Goal: Information Seeking & Learning: Learn about a topic

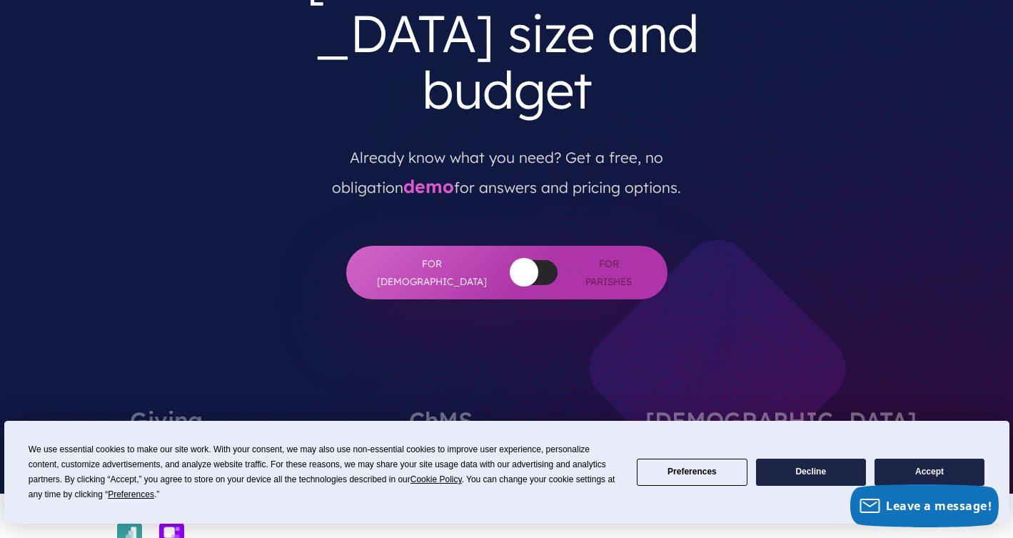
scroll to position [393, 0]
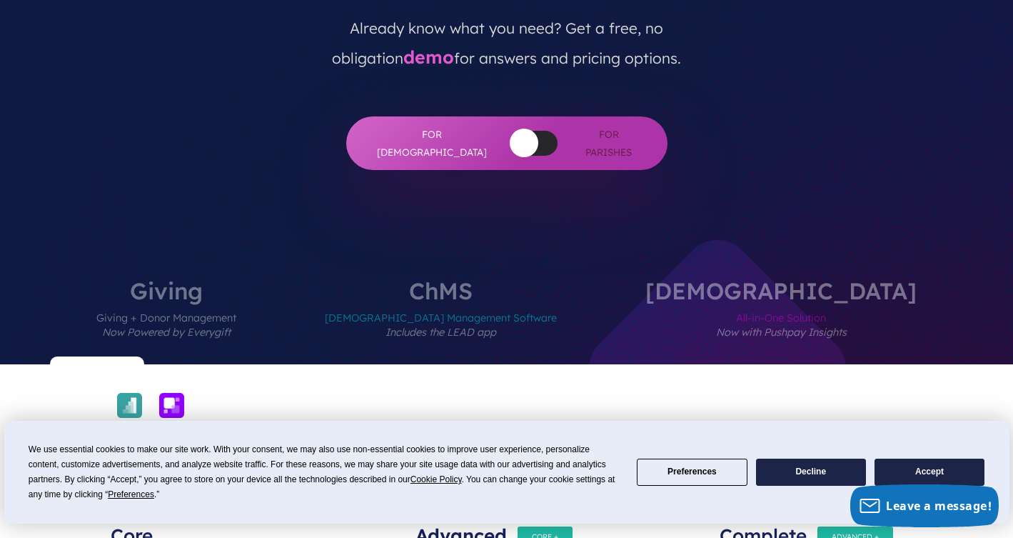
click at [236, 302] on span "Giving + Donor Management Now Powered by Everygift" at bounding box center [166, 333] width 140 height 62
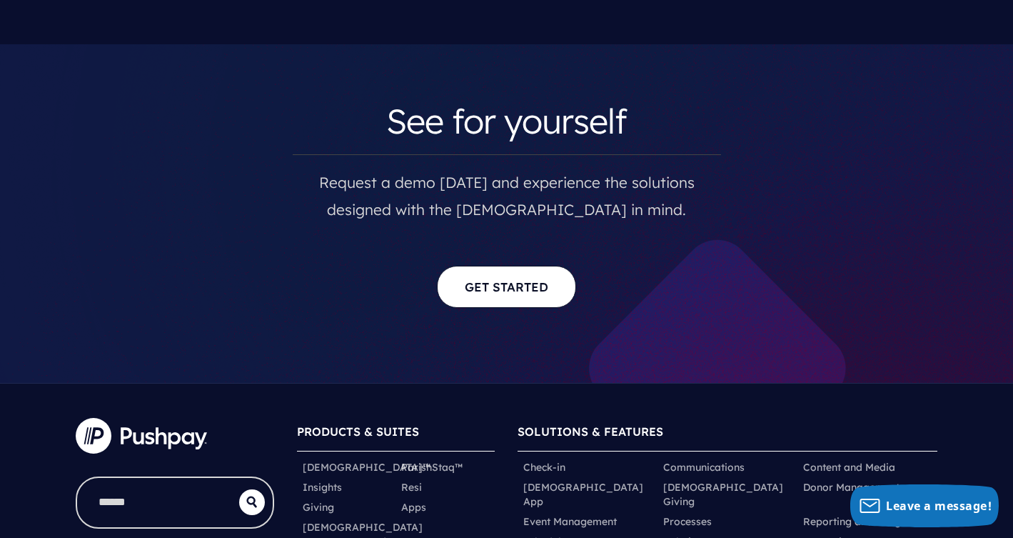
scroll to position [7357, 0]
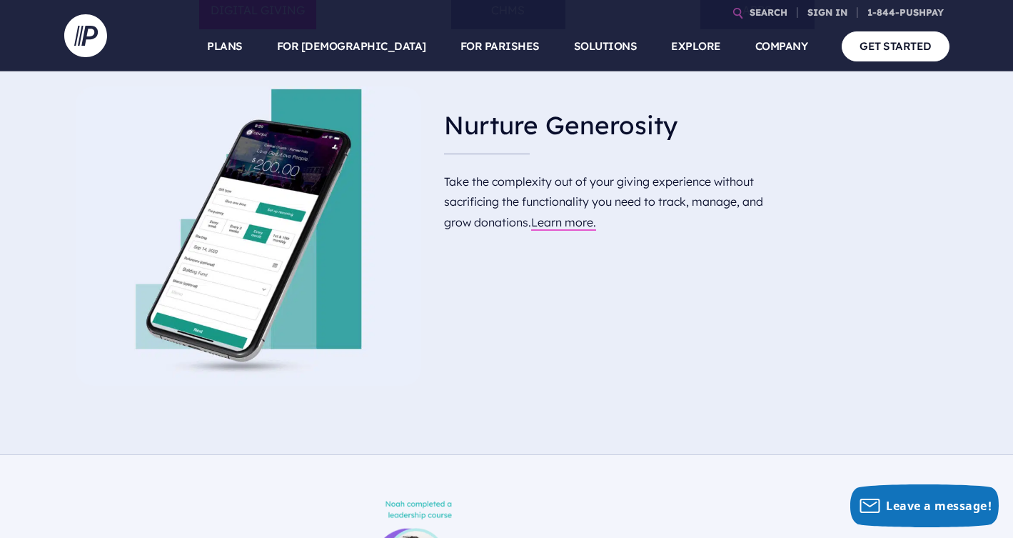
scroll to position [872, 0]
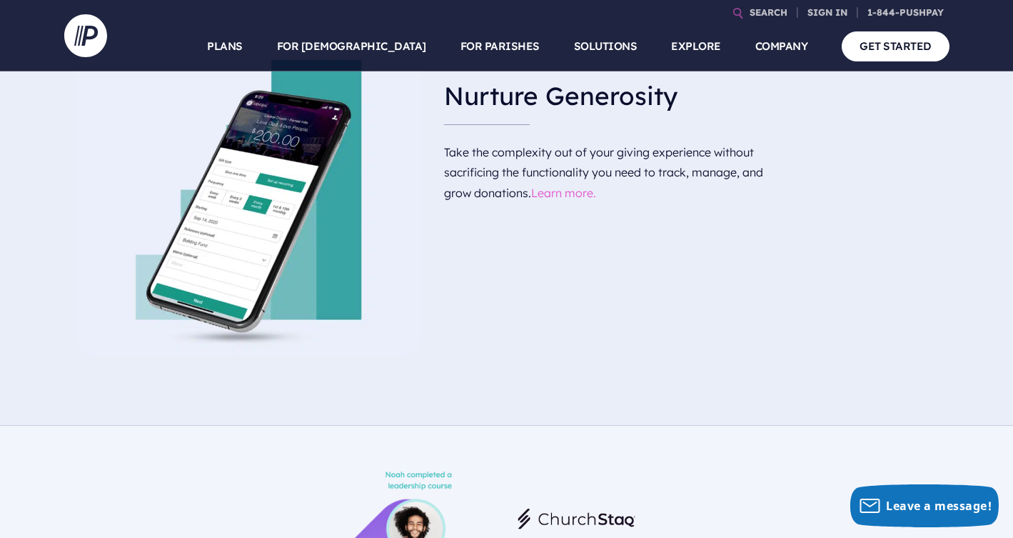
click at [555, 198] on link "Learn more." at bounding box center [563, 193] width 65 height 14
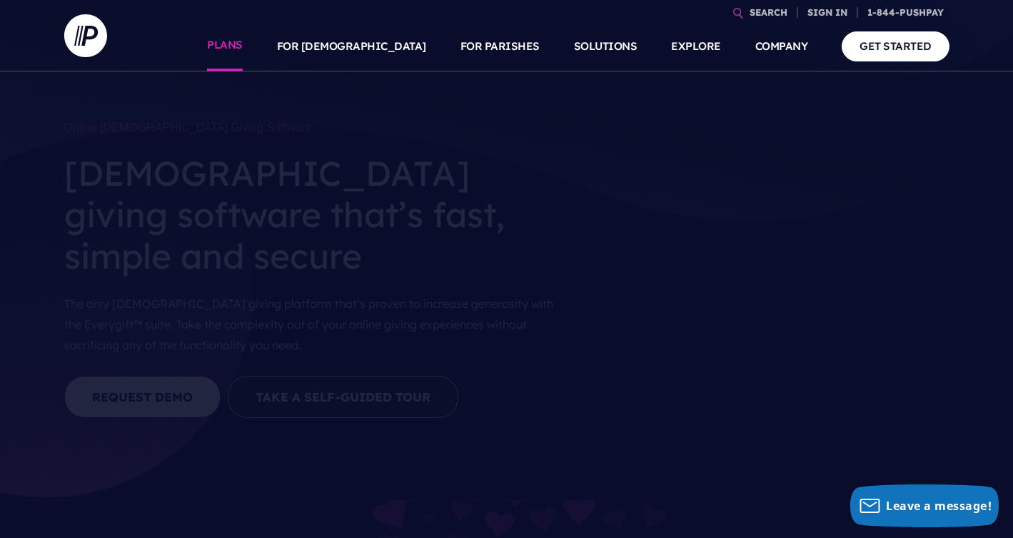
click at [243, 49] on link "PLANS" at bounding box center [225, 46] width 36 height 50
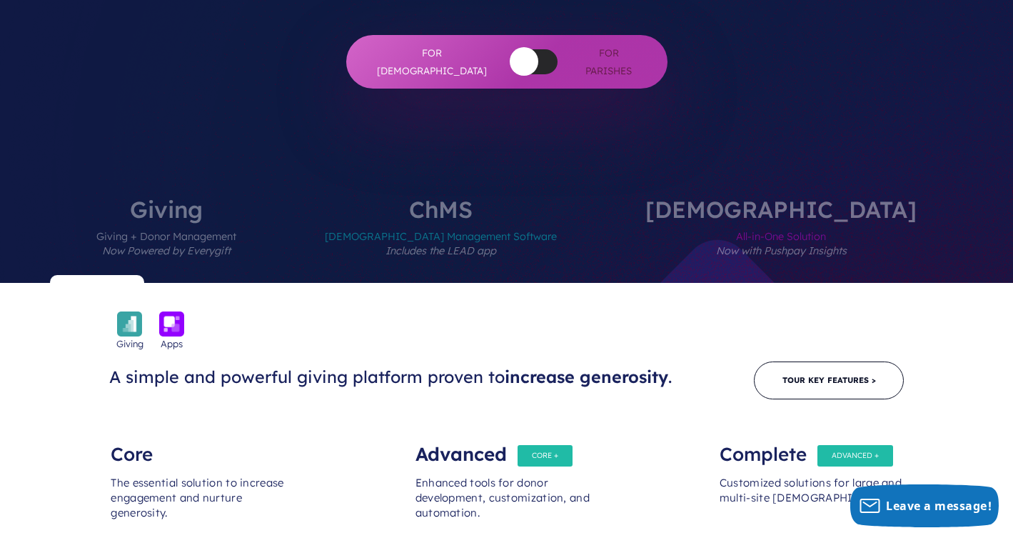
scroll to position [474, 0]
